Goal: Find specific page/section: Find specific page/section

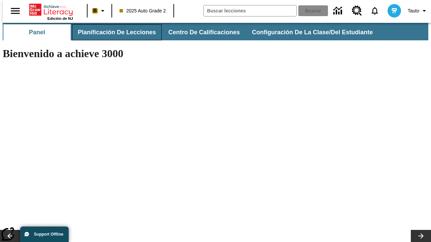
click at [113, 32] on span "Planificación de lecciones" at bounding box center [117, 33] width 78 height 8
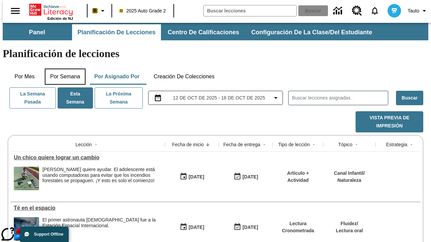
click at [63, 69] on button "Por semana" at bounding box center [65, 77] width 41 height 16
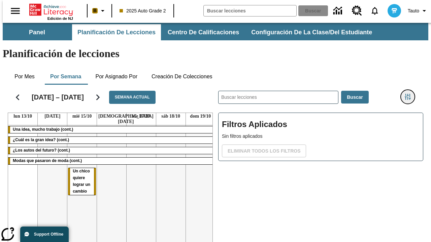
click at [410, 94] on icon "Menú lateral de filtros" at bounding box center [407, 97] width 6 height 6
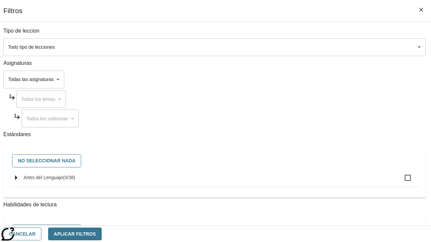
click at [297, 79] on body "Saltar al contenido principal Edición de NJ B 2025 Auto Grade 2 Buscar 0 Tauto …" at bounding box center [215, 167] width 425 height 288
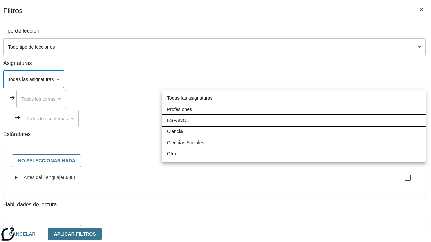
click at [293, 120] on li "ESPAÑOL" at bounding box center [293, 120] width 264 height 11
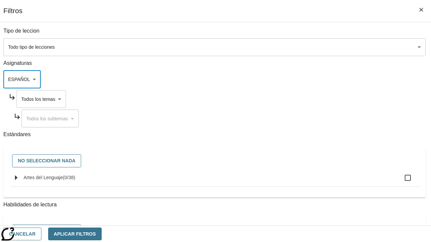
type input "1"
click at [102, 234] on button "Aplicar Filtros" at bounding box center [74, 234] width 53 height 13
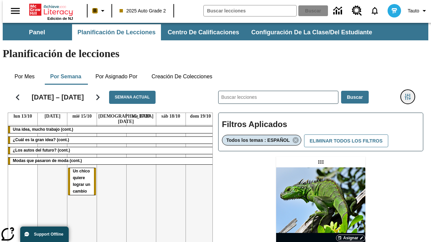
click at [410, 94] on icon "Menú lateral de filtros" at bounding box center [407, 97] width 6 height 6
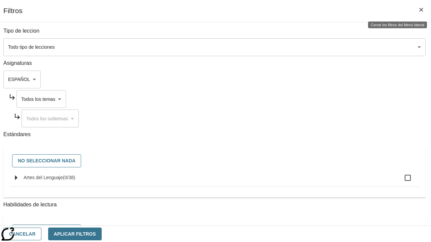
click at [303, 99] on body "Saltar al contenido principal Edición de NJ B 2025 Auto Grade 2 Buscar 0 Tauto …" at bounding box center [215, 198] width 425 height 351
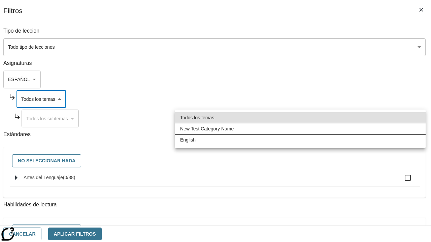
click at [300, 129] on li "New Test Category Name" at bounding box center [300, 128] width 251 height 11
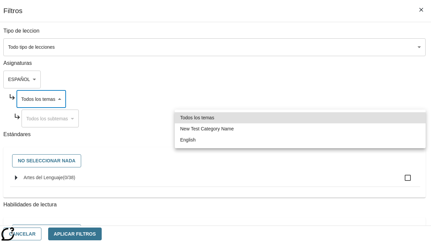
type input "265"
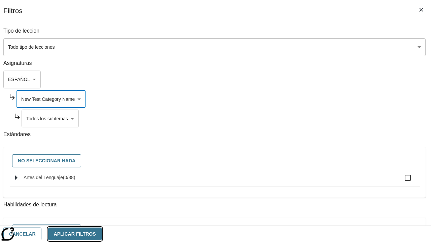
click at [102, 234] on button "Aplicar Filtros" at bounding box center [74, 234] width 53 height 13
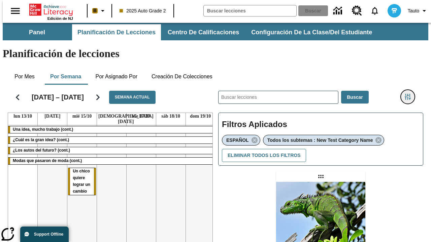
click at [410, 94] on icon "Menú lateral de filtros" at bounding box center [407, 97] width 6 height 6
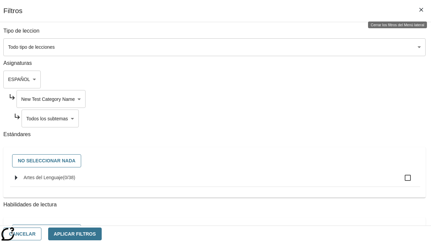
click at [306, 118] on body "Saltar al contenido principal Edición de NJ B 2025 Auto Grade 2 Buscar 0 Tauto …" at bounding box center [215, 205] width 425 height 365
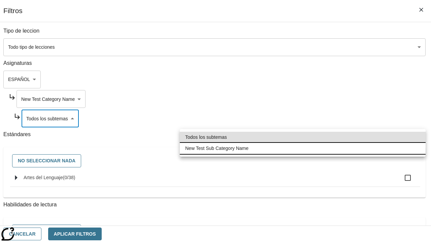
click at [302, 148] on li "New Test Sub Category Name" at bounding box center [303, 148] width 246 height 11
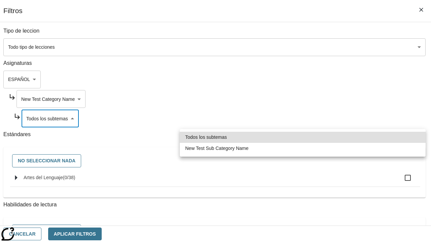
type input "2232"
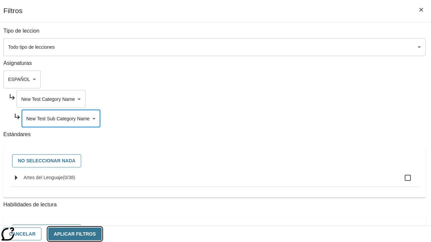
click at [102, 234] on button "Aplicar Filtros" at bounding box center [74, 234] width 53 height 13
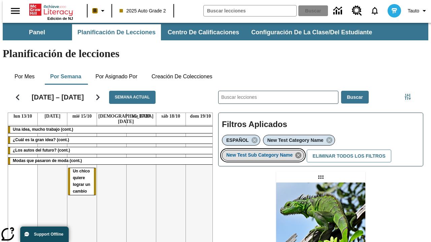
click at [300, 152] on icon "Eliminar New Test Sub Category Name el ítem seleccionado del filtro" at bounding box center [297, 155] width 7 height 7
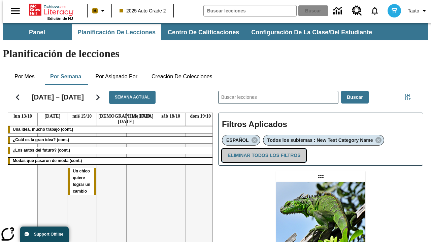
click at [262, 149] on button "Eliminar todos los filtros" at bounding box center [264, 155] width 84 height 13
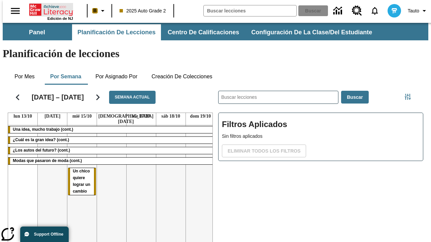
click at [48, 9] on icon "Portada" at bounding box center [51, 9] width 45 height 13
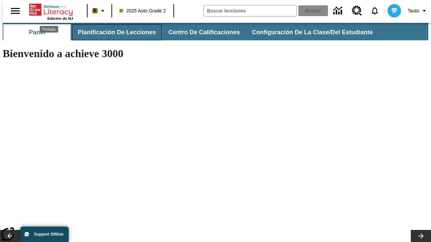
click at [113, 32] on span "Planificación de lecciones" at bounding box center [117, 33] width 78 height 8
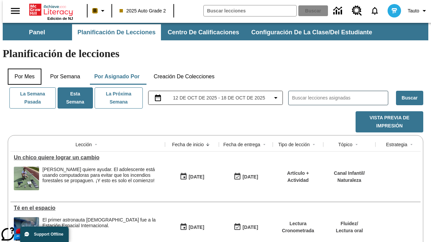
click at [22, 69] on button "Por mes" at bounding box center [25, 77] width 34 height 16
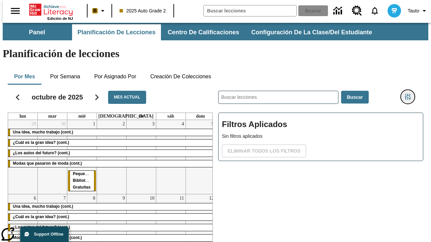
click at [410, 94] on icon "Menú lateral de filtros" at bounding box center [407, 97] width 6 height 6
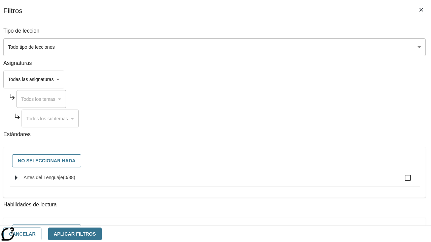
click at [297, 79] on body "Saltar al contenido principal Edición de NJ B 2025 Auto Grade 2 Buscar 0 Tauto …" at bounding box center [215, 167] width 425 height 288
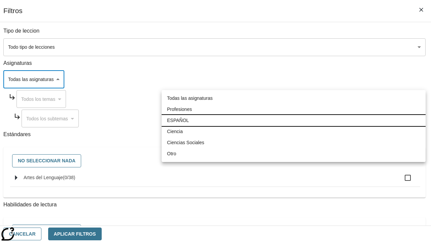
click at [293, 120] on li "ESPAÑOL" at bounding box center [293, 120] width 264 height 11
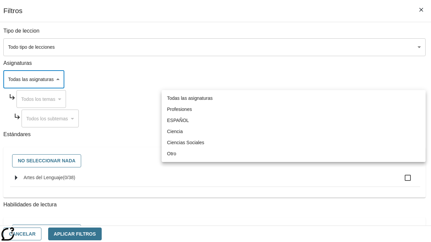
type input "1"
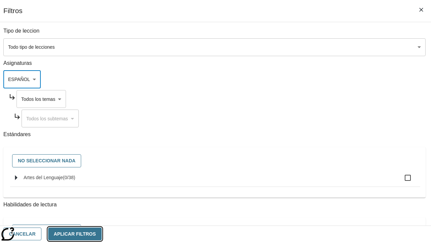
click at [102, 234] on button "Aplicar Filtros" at bounding box center [74, 234] width 53 height 13
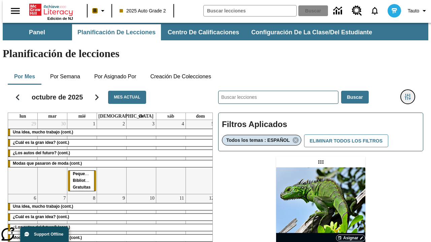
click at [410, 94] on icon "Menú lateral de filtros" at bounding box center [407, 97] width 6 height 6
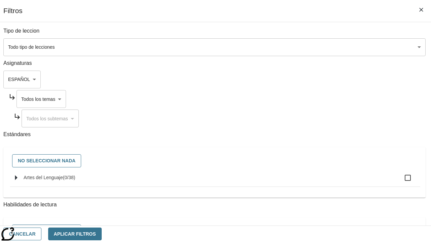
click at [303, 99] on body "Saltar al contenido principal Edición de NJ B 2025 Auto Grade 2 Buscar 0 Tauto …" at bounding box center [215, 198] width 425 height 351
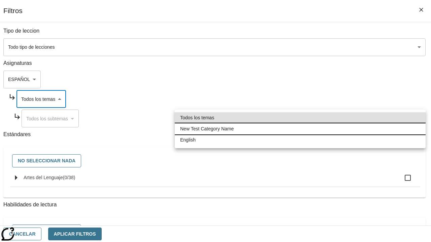
click at [300, 129] on li "New Test Category Name" at bounding box center [300, 128] width 251 height 11
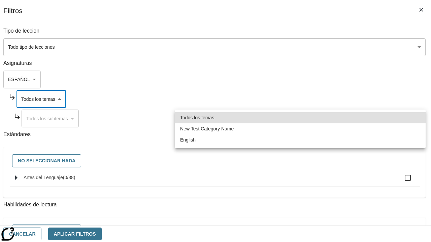
type input "265"
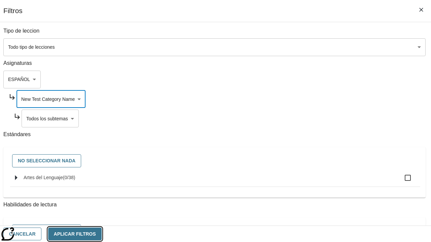
click at [102, 234] on button "Aplicar Filtros" at bounding box center [74, 234] width 53 height 13
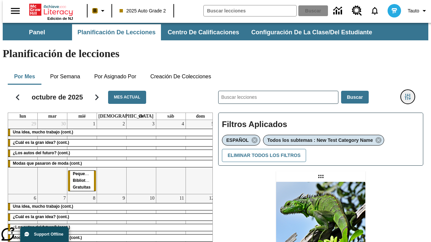
click at [410, 94] on icon "Menú lateral de filtros" at bounding box center [407, 97] width 6 height 6
